Goal: Task Accomplishment & Management: Use online tool/utility

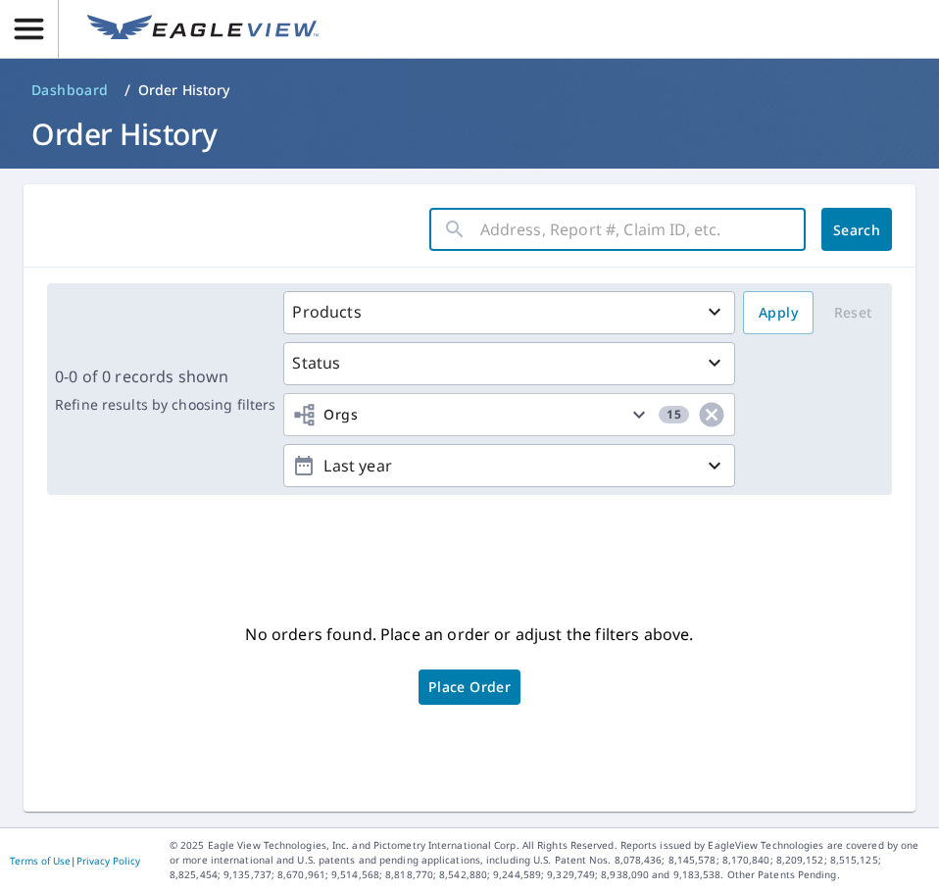
click at [513, 237] on input "text" at bounding box center [642, 229] width 325 height 55
type input "2"
type input "227 Country"
click button "Search" at bounding box center [856, 229] width 71 height 43
click at [569, 227] on input "227 Country" at bounding box center [624, 229] width 288 height 55
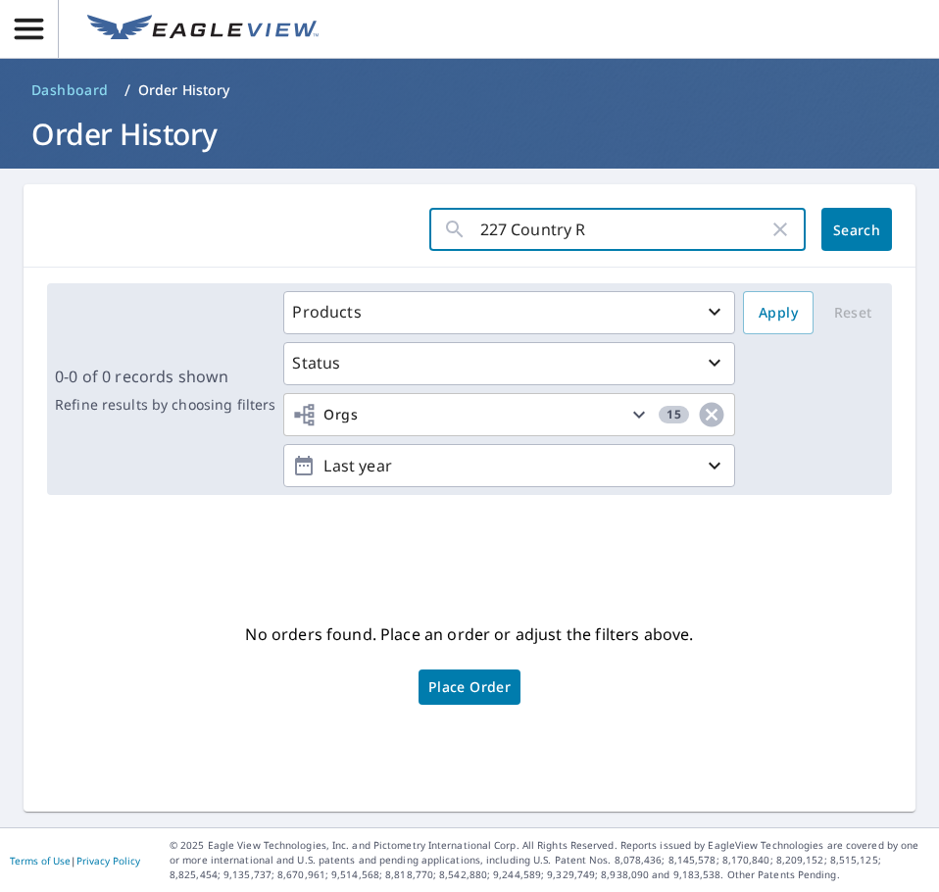
type input "227 Country RD"
click button "Search" at bounding box center [856, 229] width 71 height 43
drag, startPoint x: 567, startPoint y: 236, endPoint x: 494, endPoint y: 223, distance: 73.8
click at [480, 223] on input "227 Country RD" at bounding box center [624, 229] width 288 height 55
click at [493, 227] on input "227 Country RD" at bounding box center [624, 229] width 288 height 55
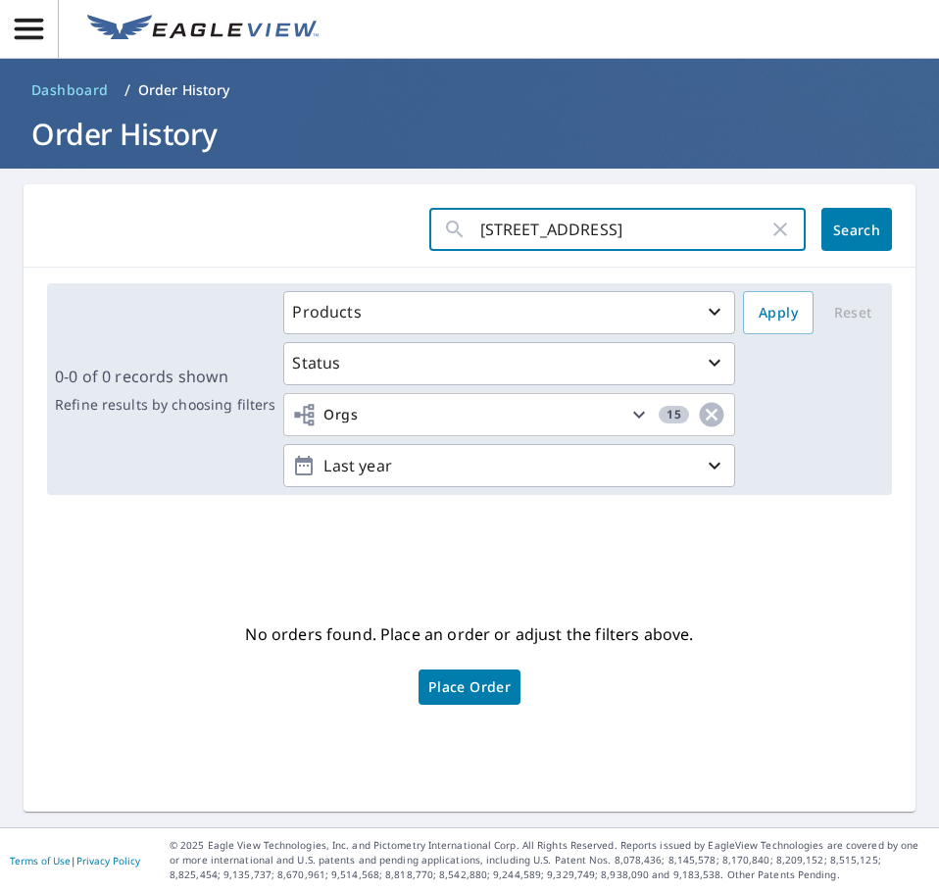
drag, startPoint x: 499, startPoint y: 228, endPoint x: 634, endPoint y: 240, distance: 135.8
click at [622, 235] on input "227 Country RD" at bounding box center [624, 229] width 288 height 55
click button "Search" at bounding box center [856, 229] width 71 height 43
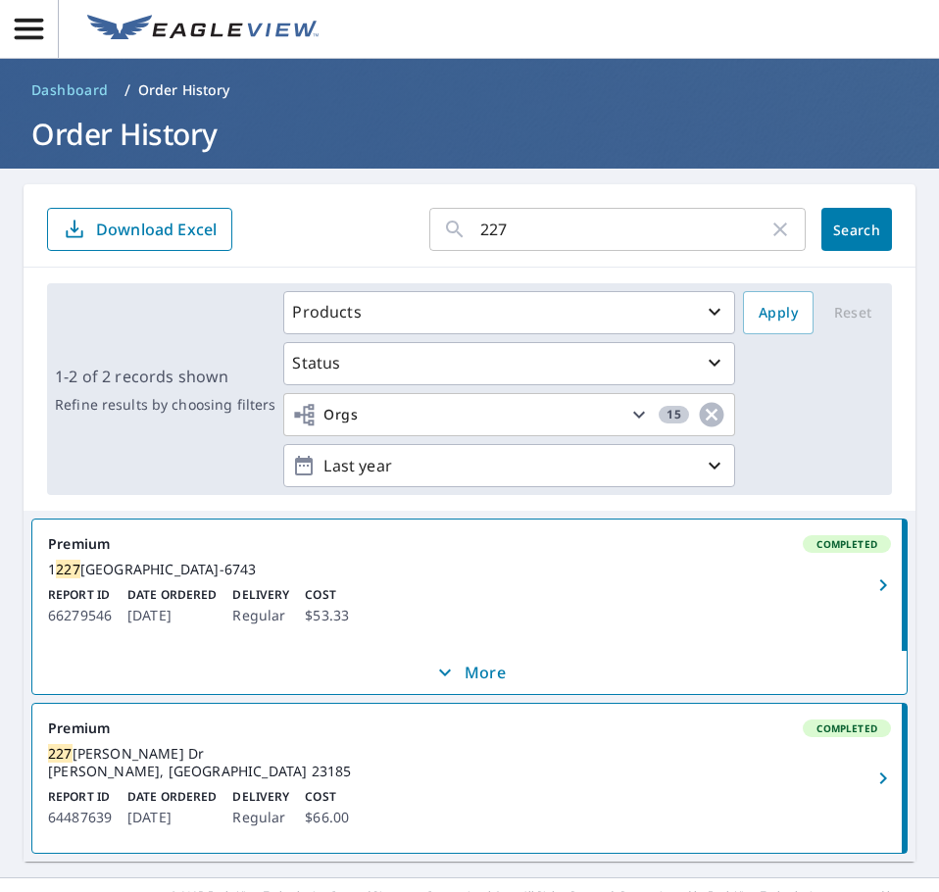
click at [768, 234] on icon "button" at bounding box center [780, 230] width 24 height 24
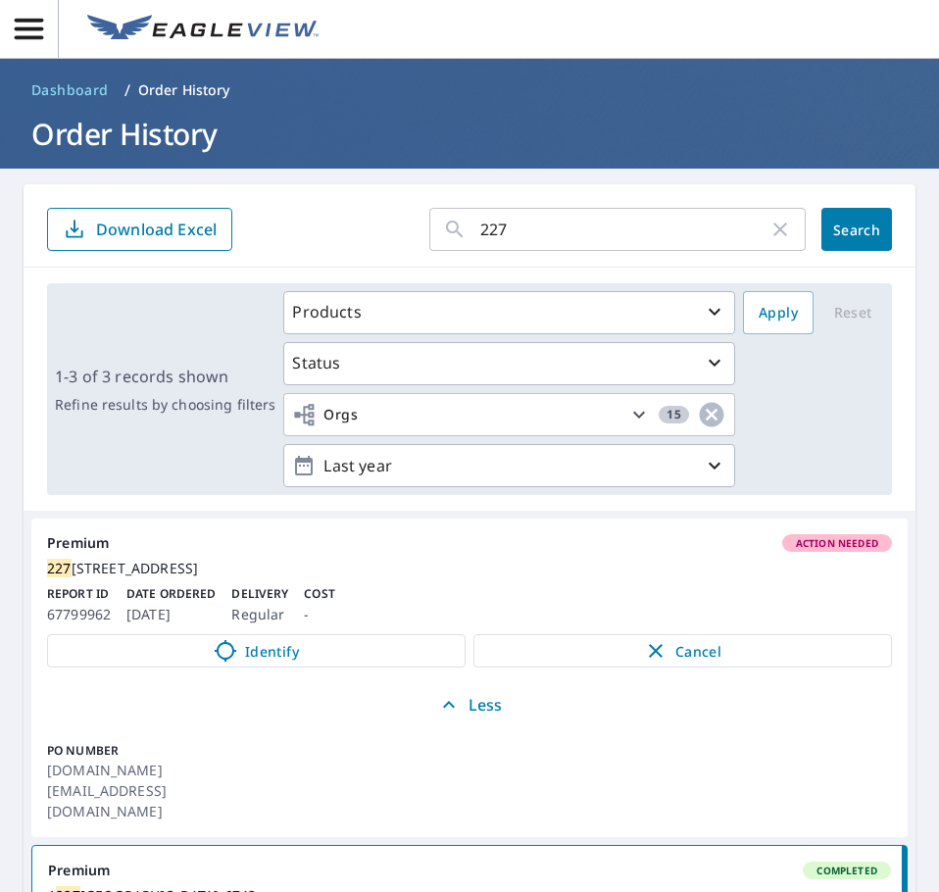
click at [564, 226] on input "227" at bounding box center [624, 229] width 288 height 55
click at [564, 225] on input "227" at bounding box center [624, 229] width 288 height 55
type input "1180"
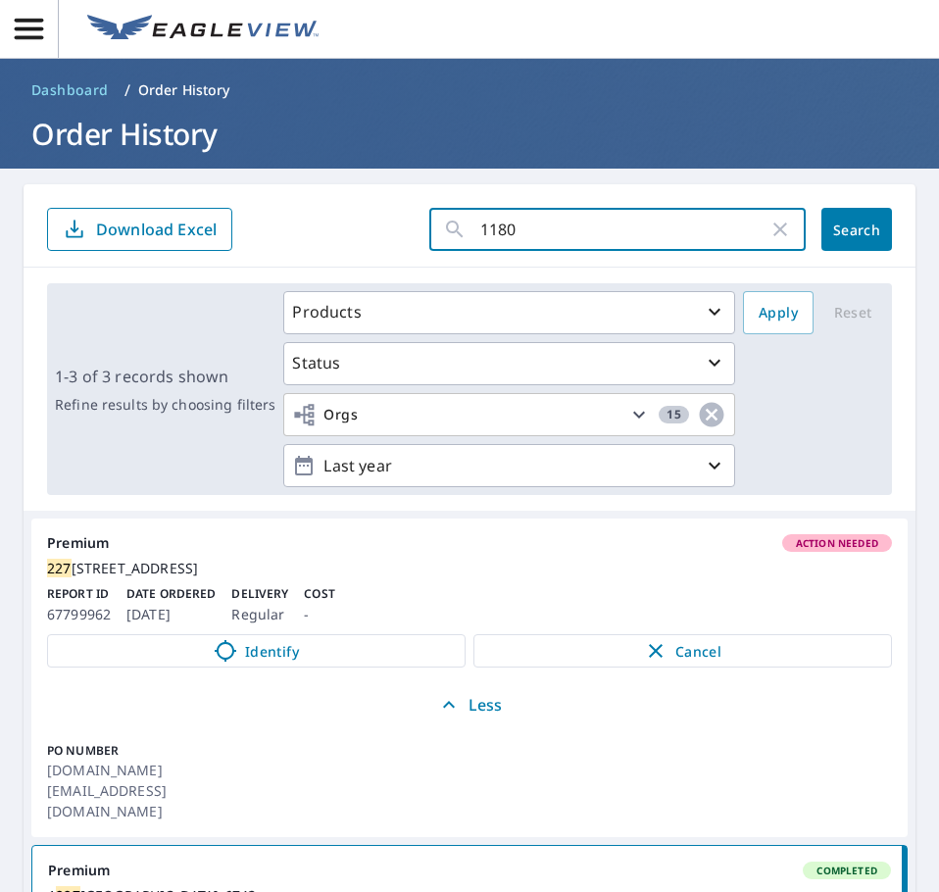
click button "Search" at bounding box center [856, 229] width 71 height 43
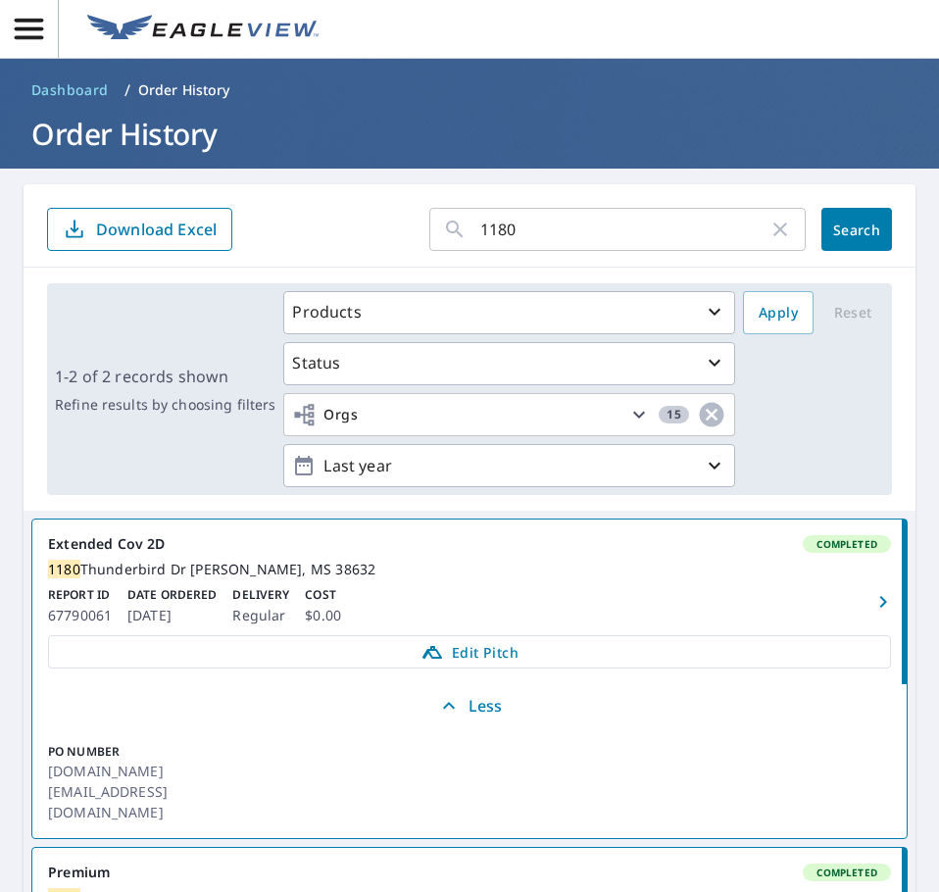
click at [277, 575] on div "[STREET_ADDRESS][PERSON_NAME]" at bounding box center [469, 570] width 843 height 18
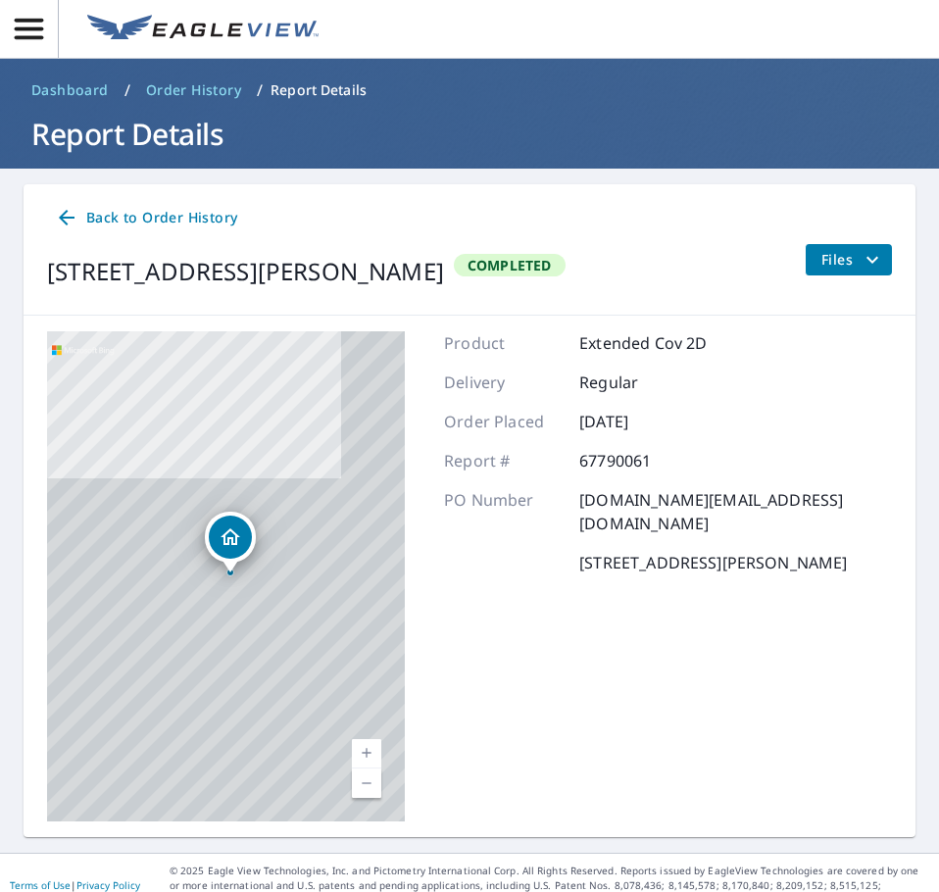
click at [135, 225] on span "Back to Order History" at bounding box center [146, 218] width 182 height 25
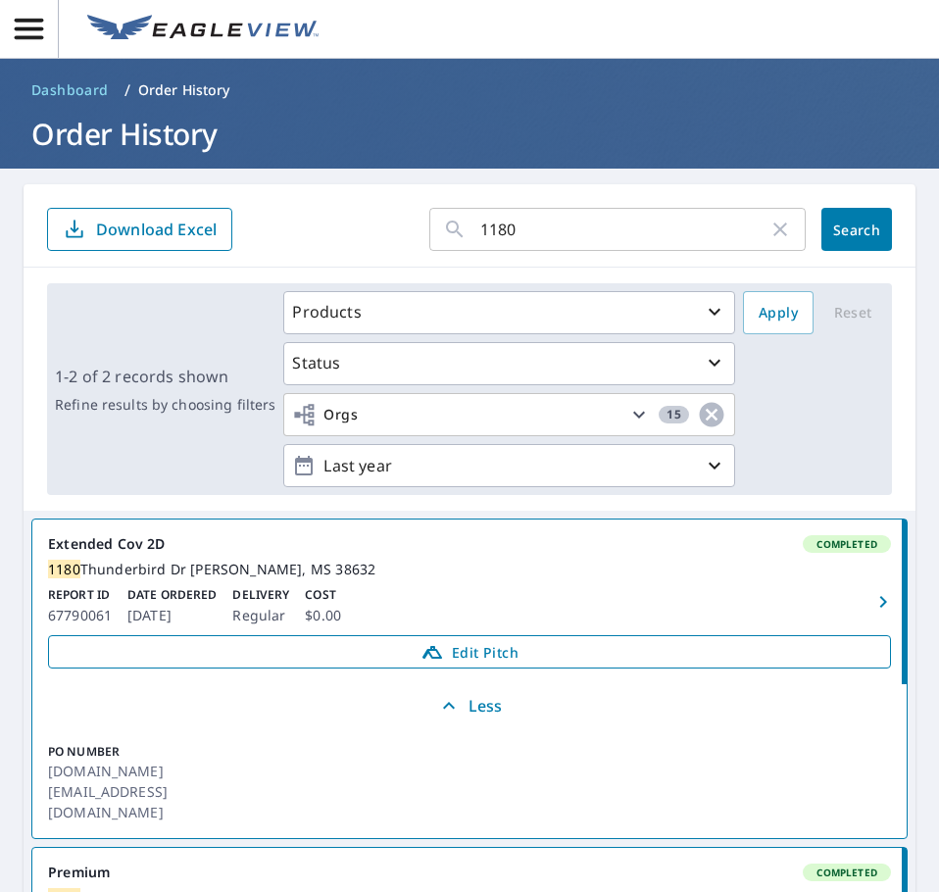
click at [440, 664] on span "Edit Pitch" at bounding box center [469, 652] width 817 height 24
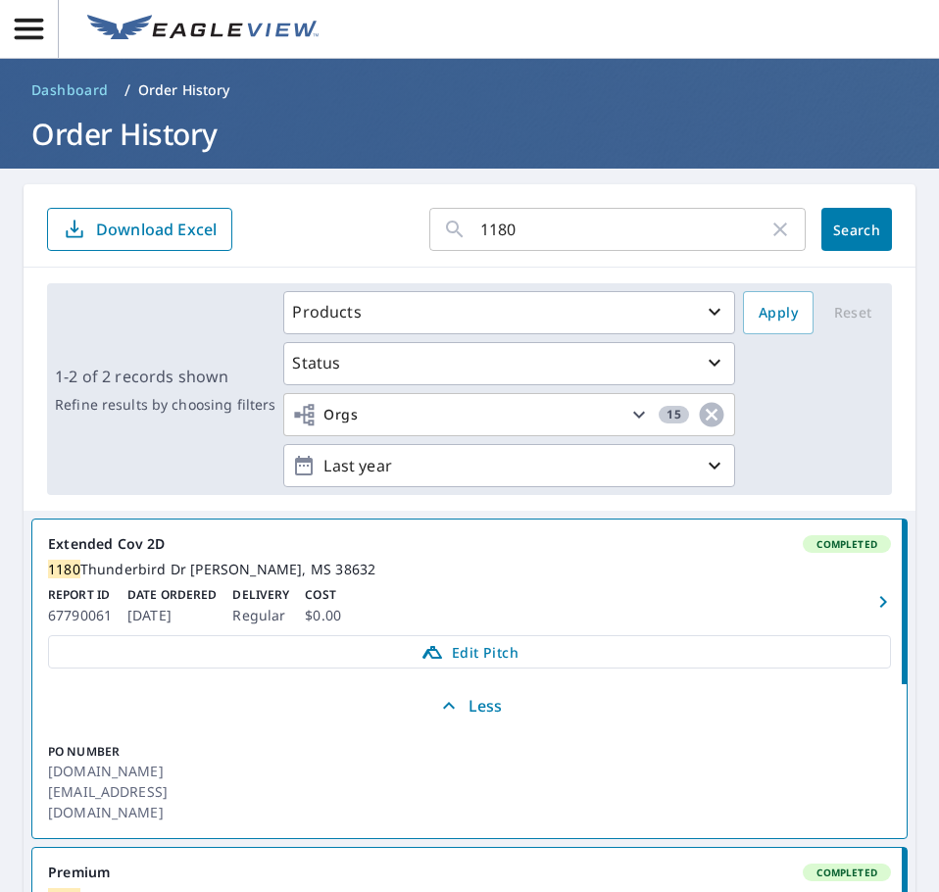
click at [508, 224] on input "1180" at bounding box center [624, 229] width 288 height 55
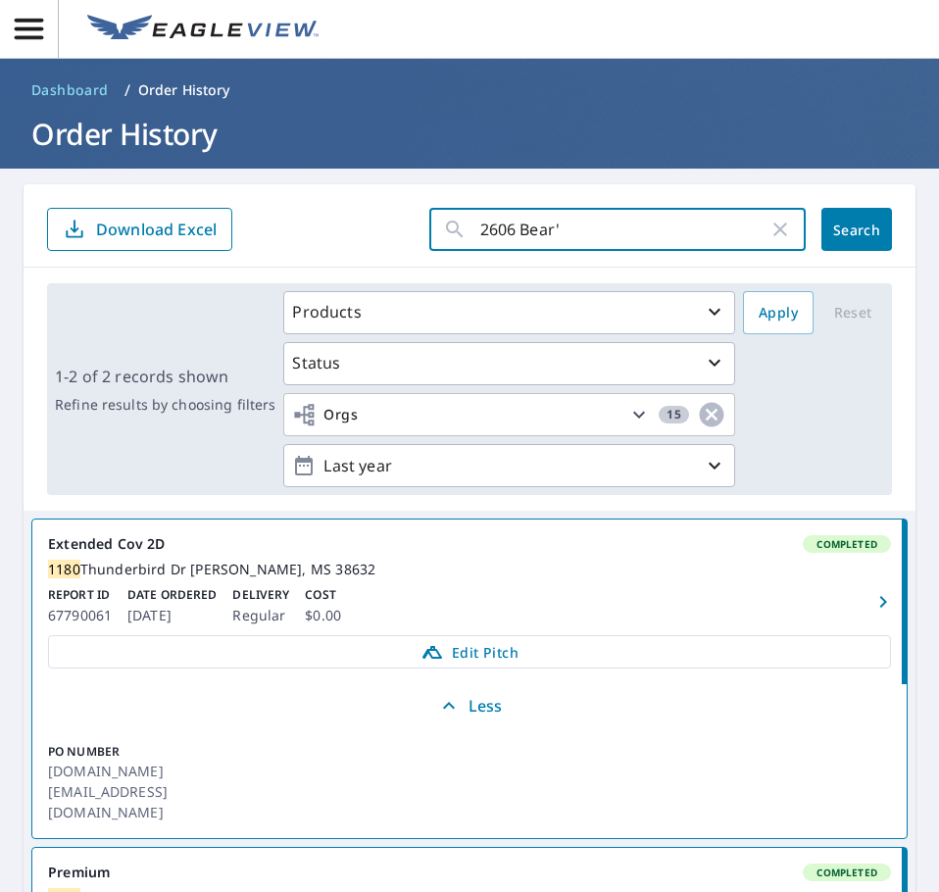
type input "2606 Bear"
click button "Search" at bounding box center [856, 229] width 71 height 43
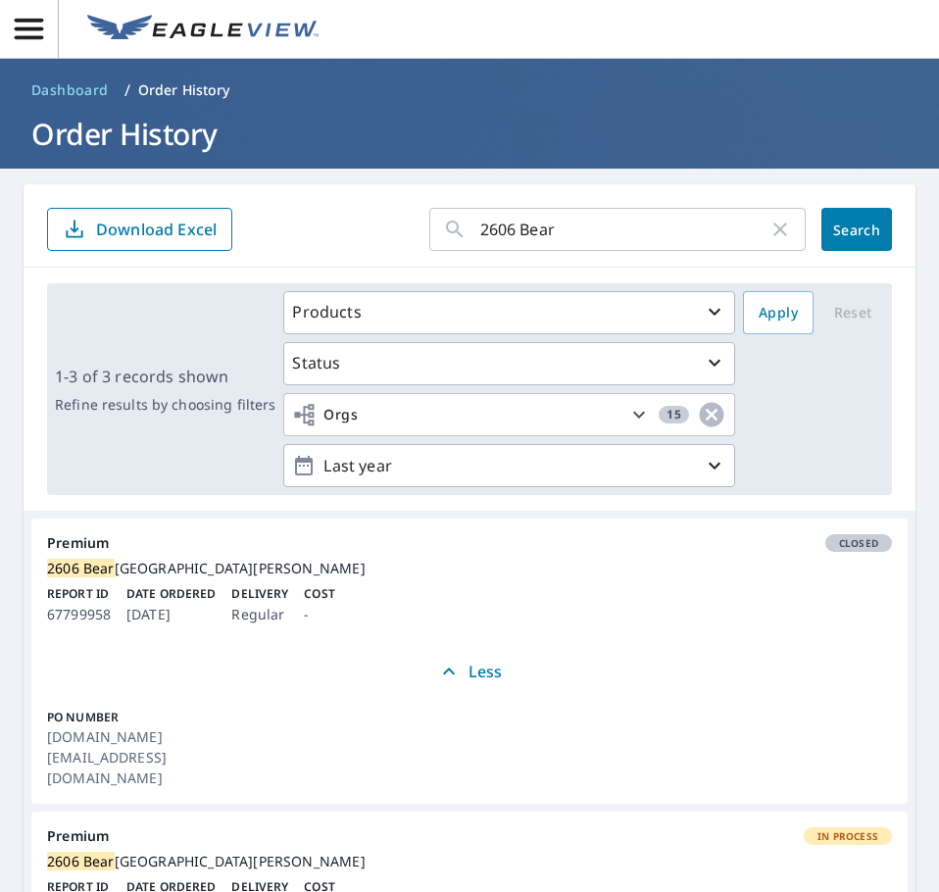
drag, startPoint x: 189, startPoint y: 478, endPoint x: 135, endPoint y: 504, distance: 59.6
click at [135, 504] on div "1-3 of 3 records shown Refine results by choosing filters Products Status Orgs …" at bounding box center [470, 389] width 892 height 243
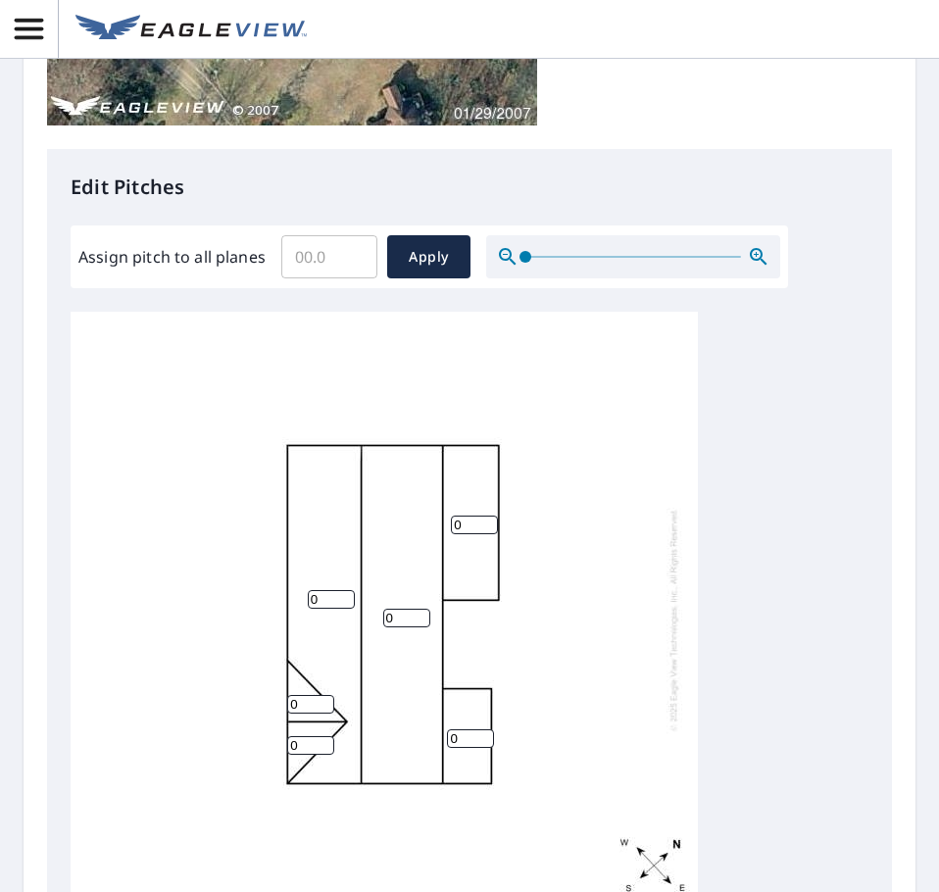
scroll to position [817, 0]
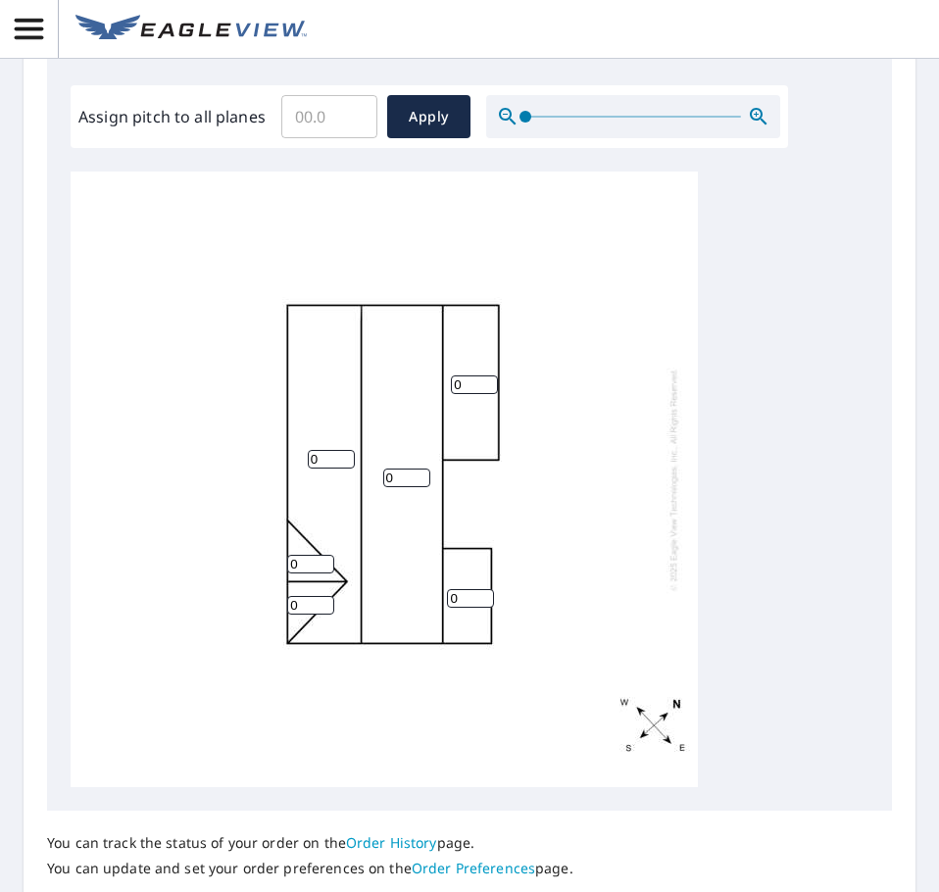
click at [299, 115] on input "Assign pitch to all planes" at bounding box center [329, 116] width 96 height 55
type input "7"
click at [411, 115] on span "Apply" at bounding box center [429, 117] width 52 height 25
type input "7"
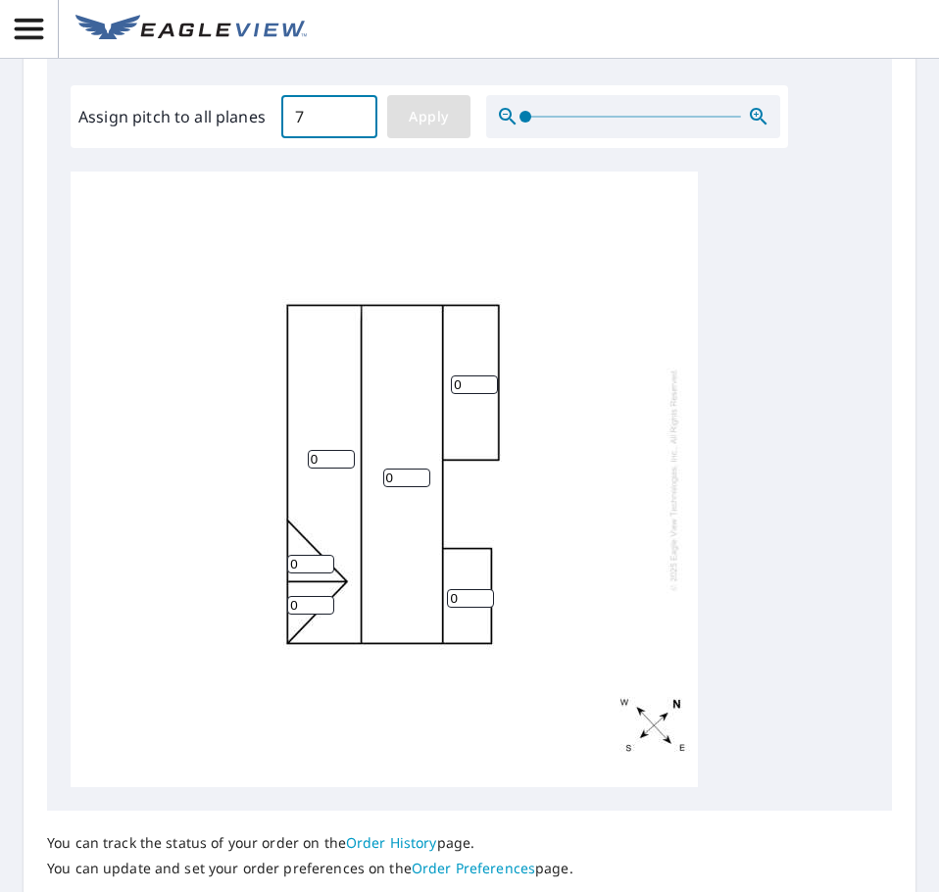
type input "7"
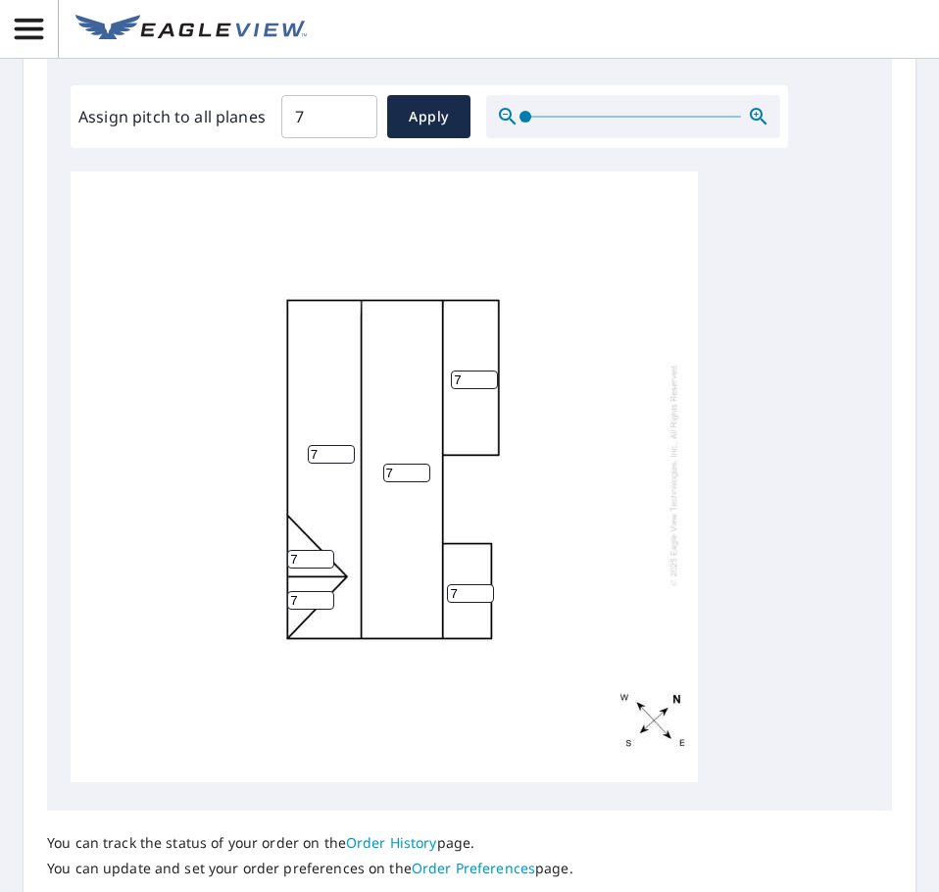
scroll to position [20, 0]
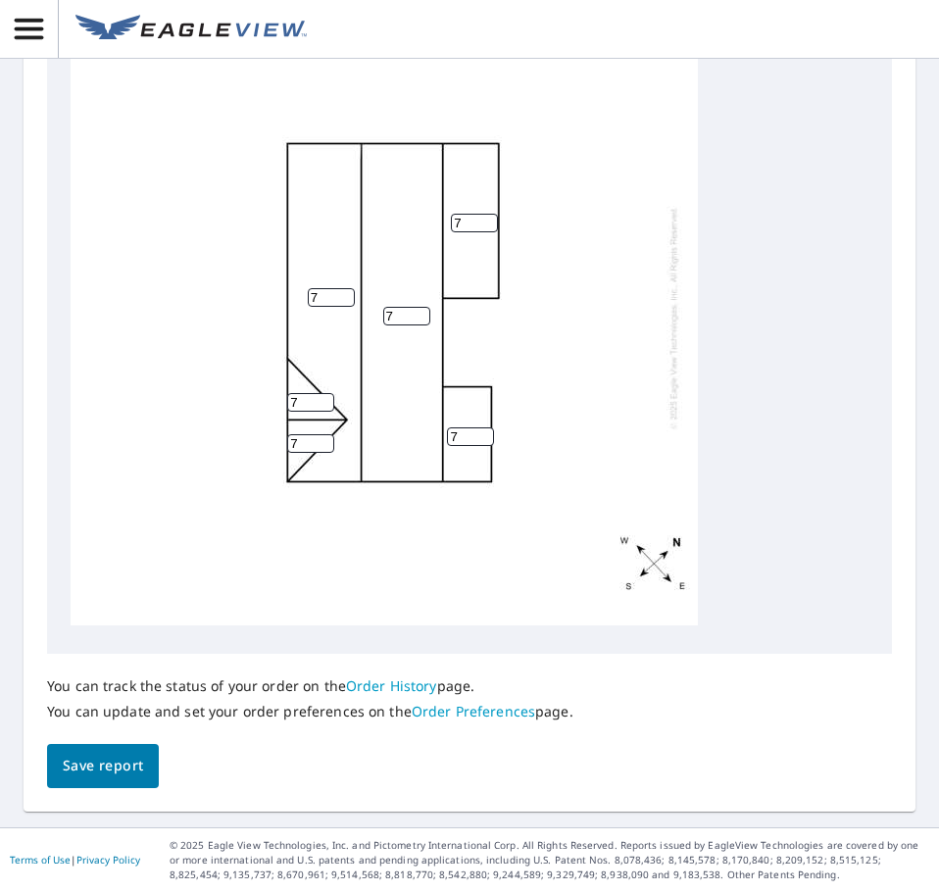
click at [74, 767] on span "Save report" at bounding box center [103, 766] width 80 height 25
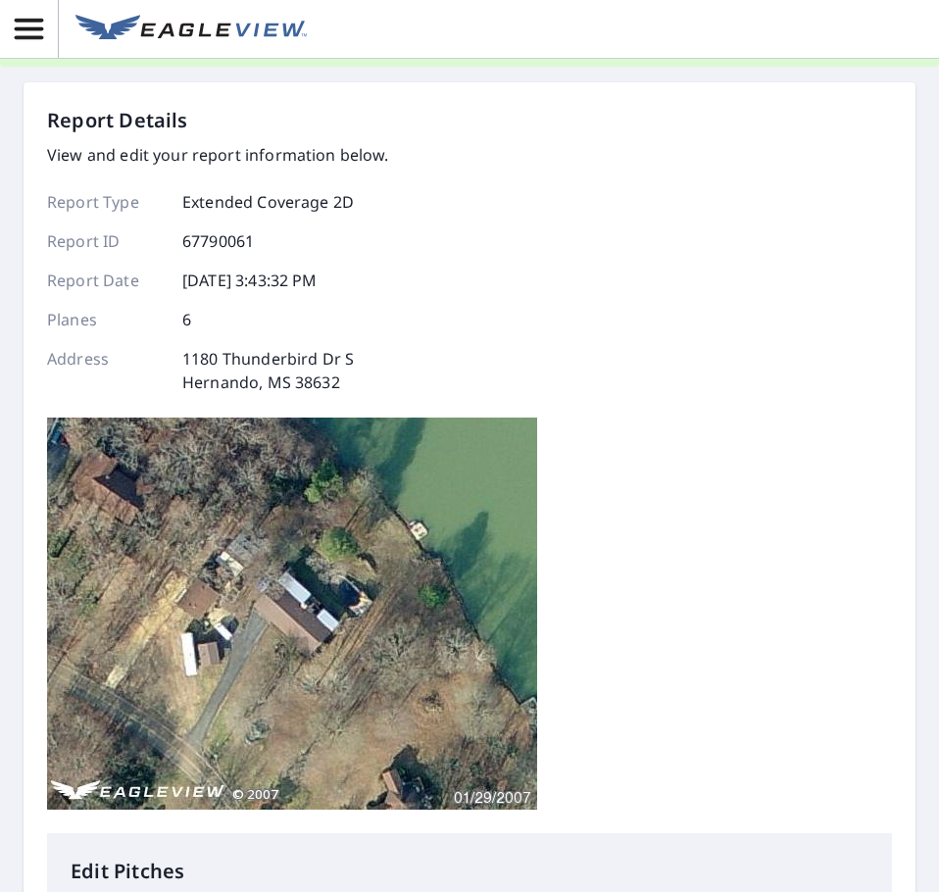
scroll to position [0, 0]
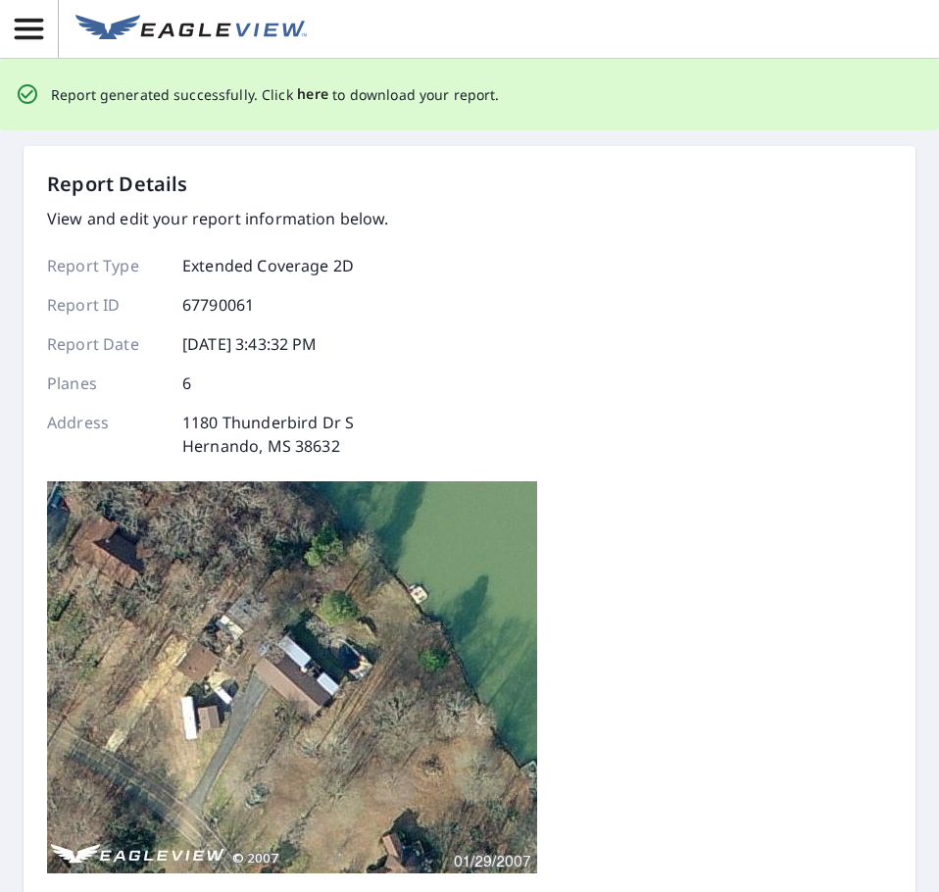
click at [305, 94] on span "here" at bounding box center [313, 94] width 32 height 25
